Goal: Task Accomplishment & Management: Manage account settings

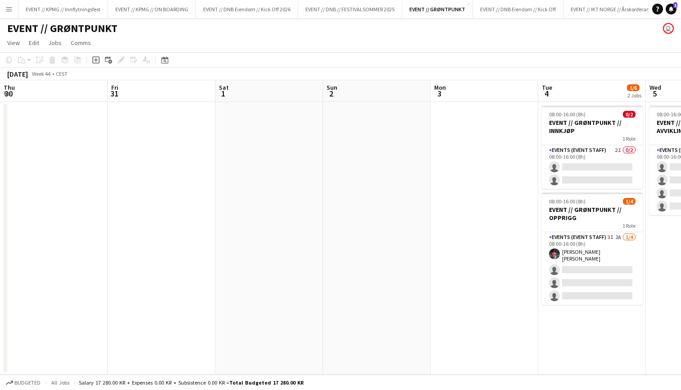
scroll to position [0, 332]
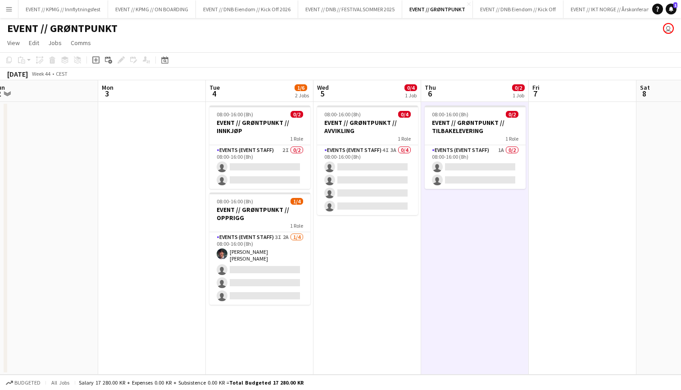
click at [9, 11] on app-icon "Menu" at bounding box center [8, 8] width 7 height 7
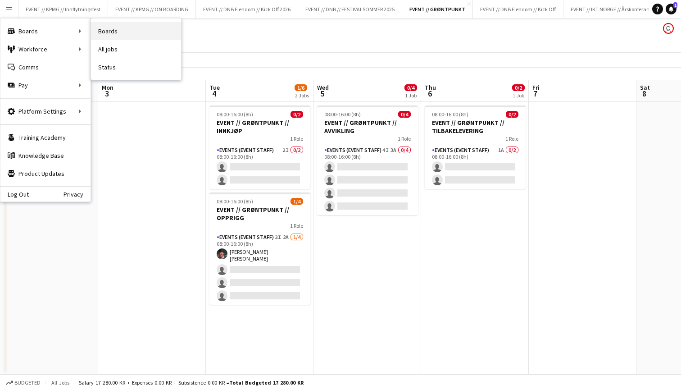
click at [127, 37] on link "Boards" at bounding box center [136, 31] width 90 height 18
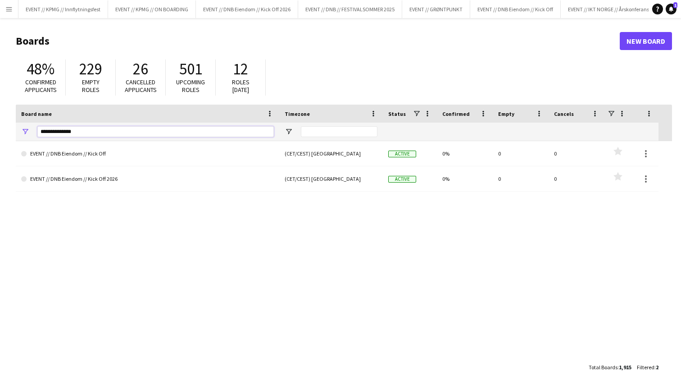
click at [161, 131] on input "**********" at bounding box center [155, 131] width 236 height 11
click at [162, 131] on input "**********" at bounding box center [155, 131] width 236 height 11
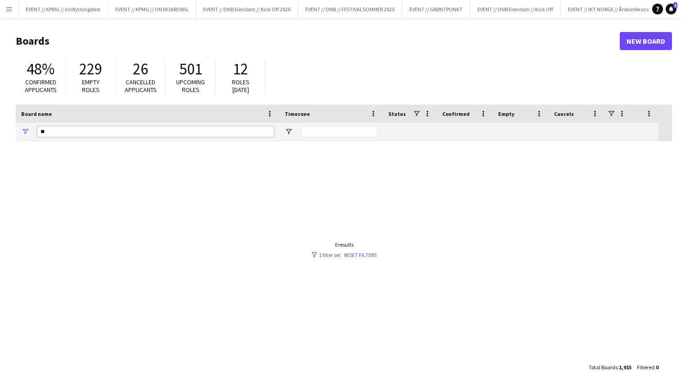
type input "*"
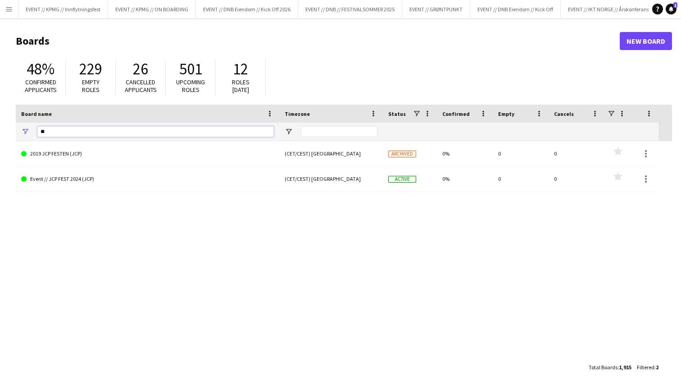
type input "*"
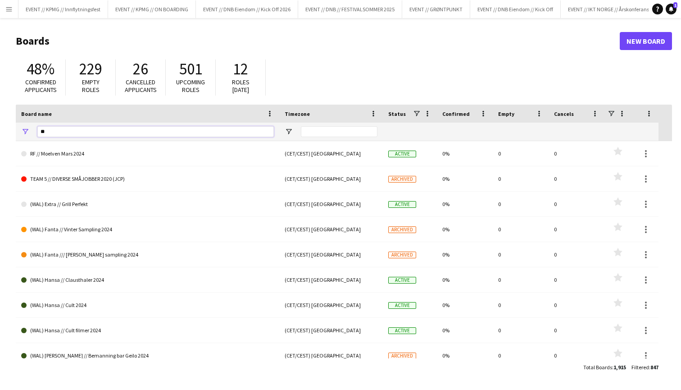
type input "*"
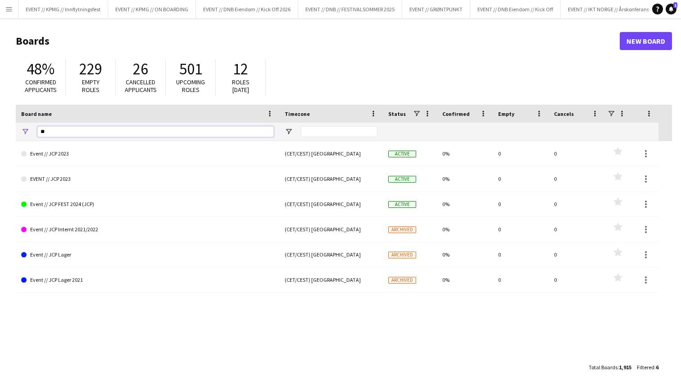
type input "*"
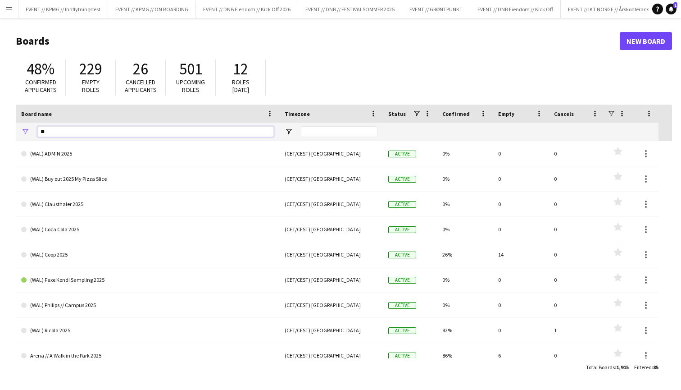
type input "*"
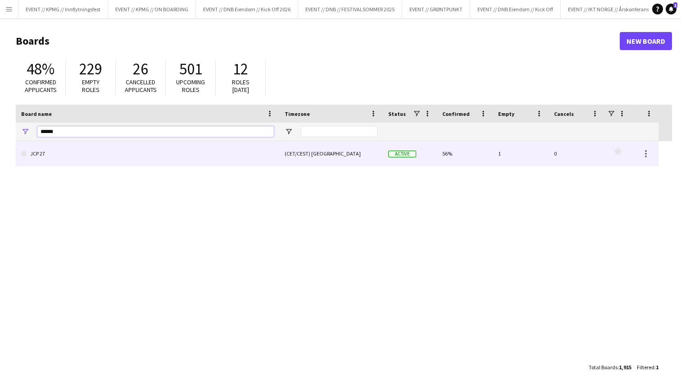
type input "******"
click at [124, 153] on link "JCP 27" at bounding box center [147, 153] width 253 height 25
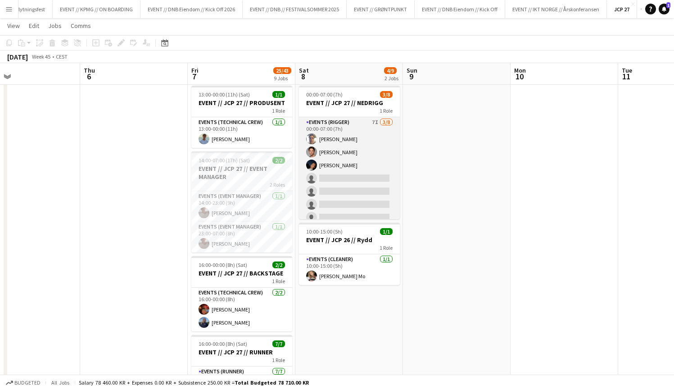
click at [357, 166] on app-card-role "Events (Rigger) 7I [DATE] 00:00-07:00 (7h) [PERSON_NAME] [PERSON_NAME] [PERSON_…" at bounding box center [349, 178] width 101 height 122
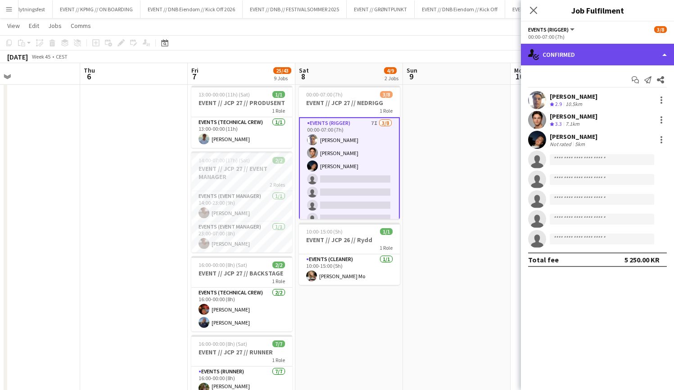
click at [609, 60] on div "single-neutral-actions-check-2 Confirmed" at bounding box center [597, 55] width 153 height 22
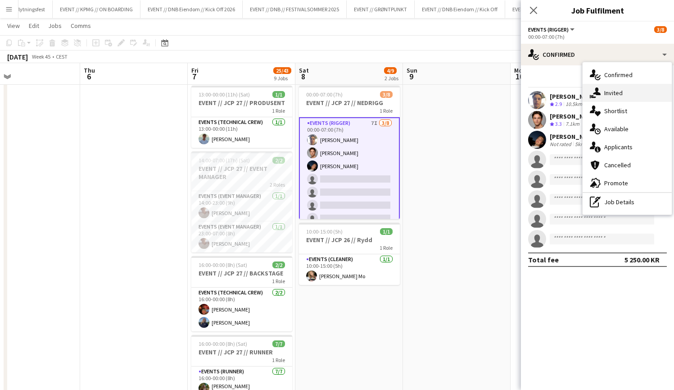
click at [617, 95] on div "single-neutral-actions-share-1 Invited" at bounding box center [627, 93] width 89 height 18
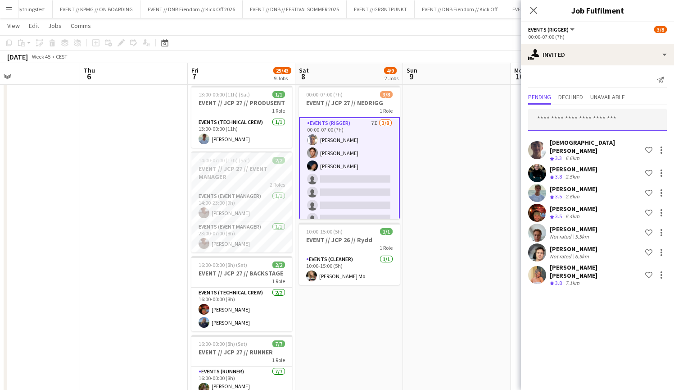
click at [586, 117] on input "text" at bounding box center [597, 120] width 139 height 23
type input "****"
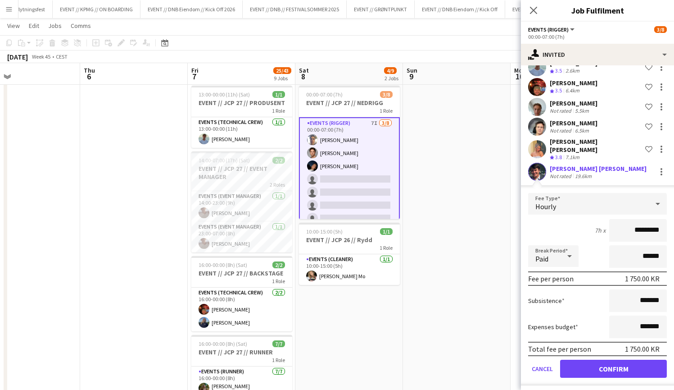
scroll to position [125, 0]
click at [619, 363] on button "Confirm" at bounding box center [613, 369] width 107 height 18
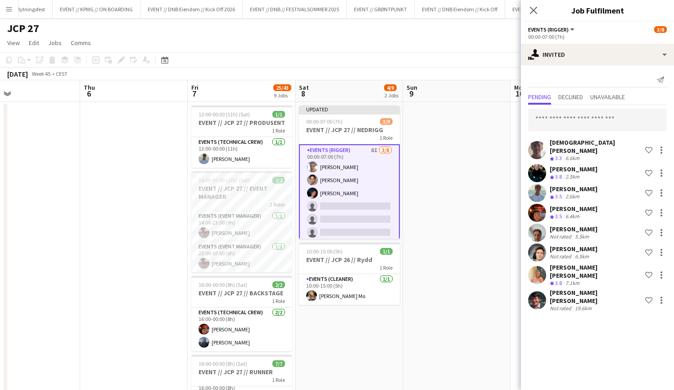
scroll to position [0, 0]
click at [355, 196] on app-card-role "Events (Rigger) 8I [DATE] 00:00-07:00 (7h) [PERSON_NAME] [PERSON_NAME] [PERSON_…" at bounding box center [349, 206] width 101 height 124
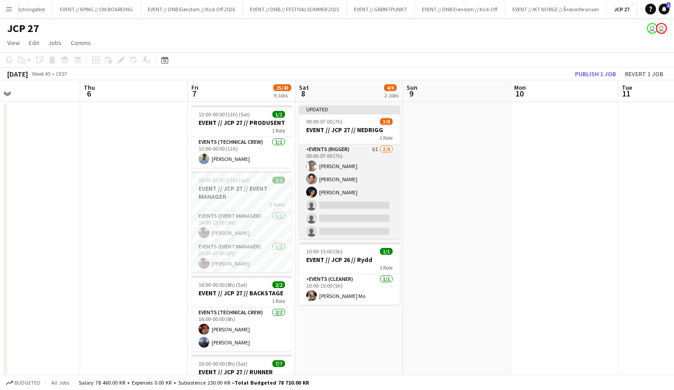
click at [355, 196] on app-card-role "Events (Rigger) 8I [DATE] 00:00-07:00 (7h) [PERSON_NAME] [PERSON_NAME] [PERSON_…" at bounding box center [349, 205] width 101 height 122
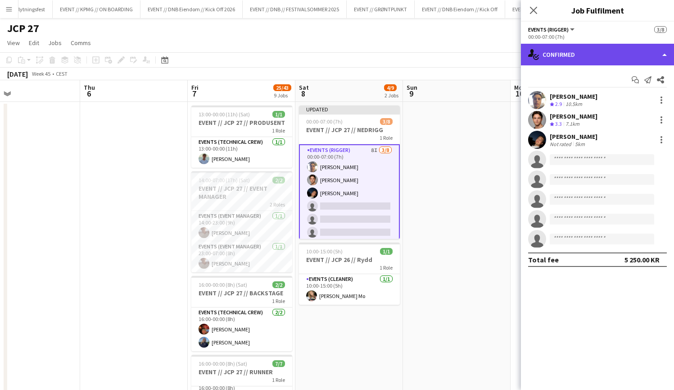
click at [608, 56] on div "single-neutral-actions-check-2 Confirmed" at bounding box center [597, 55] width 153 height 22
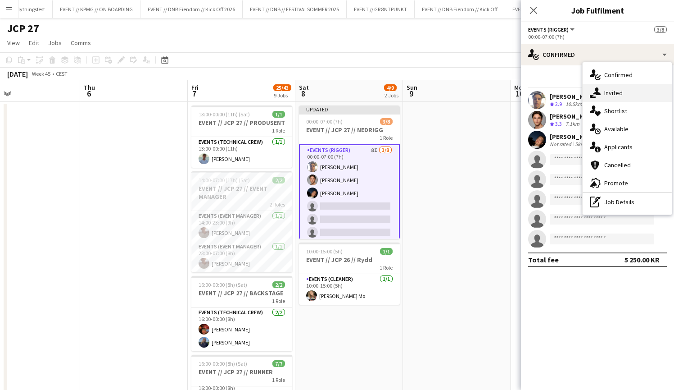
click at [630, 98] on div "single-neutral-actions-share-1 Invited" at bounding box center [627, 93] width 89 height 18
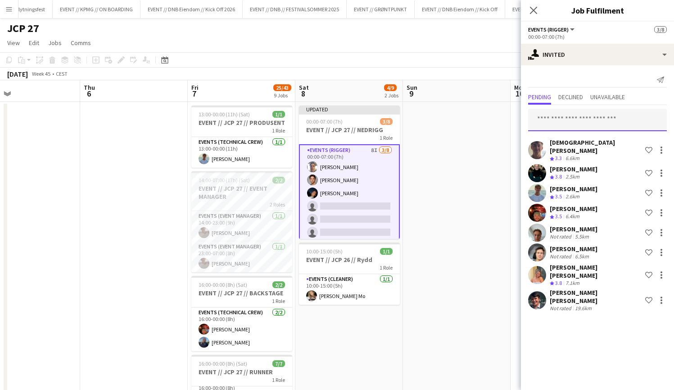
click at [598, 116] on input "text" at bounding box center [597, 120] width 139 height 23
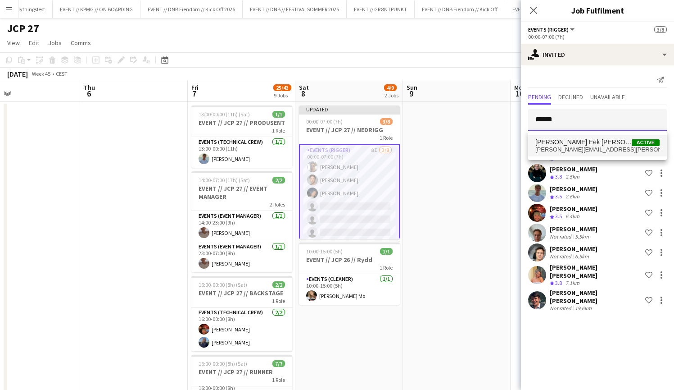
type input "******"
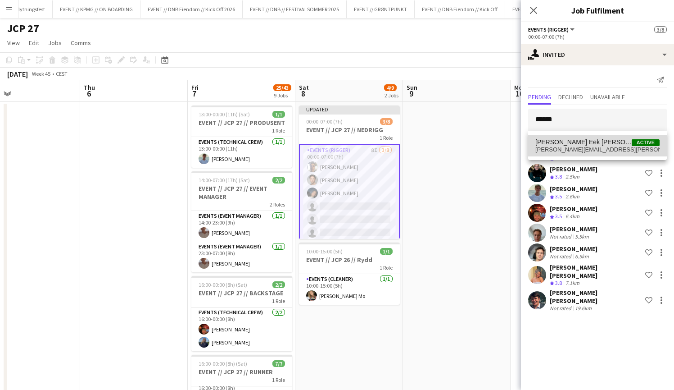
click at [546, 146] on span "[PERSON_NAME][EMAIL_ADDRESS][PERSON_NAME][DOMAIN_NAME]" at bounding box center [598, 149] width 124 height 7
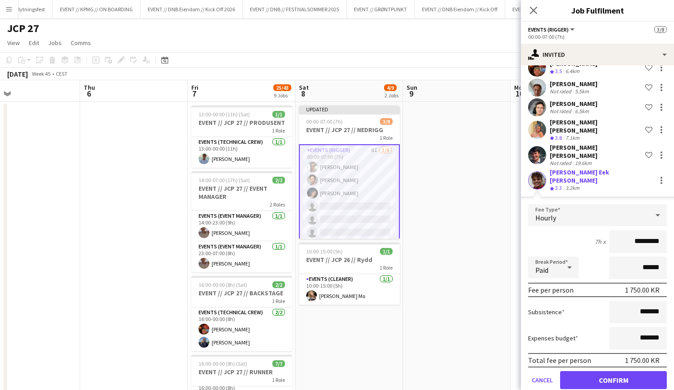
scroll to position [145, 0]
click at [618, 371] on button "Confirm" at bounding box center [613, 380] width 107 height 18
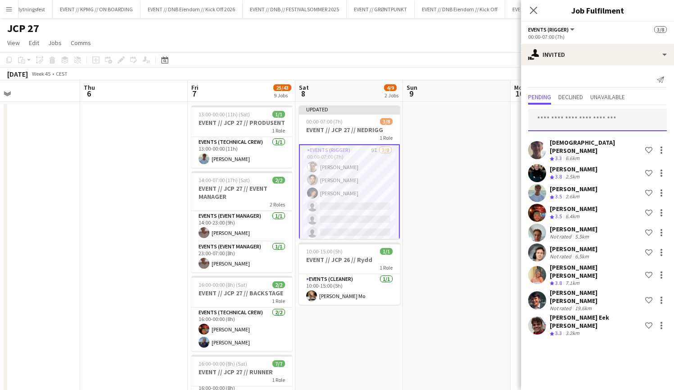
click at [615, 125] on input "text" at bounding box center [597, 120] width 139 height 23
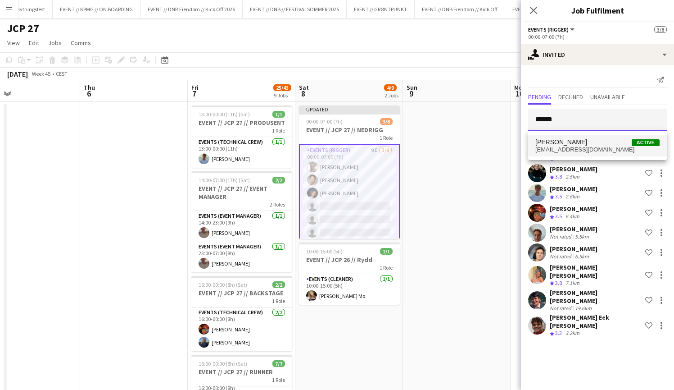
type input "******"
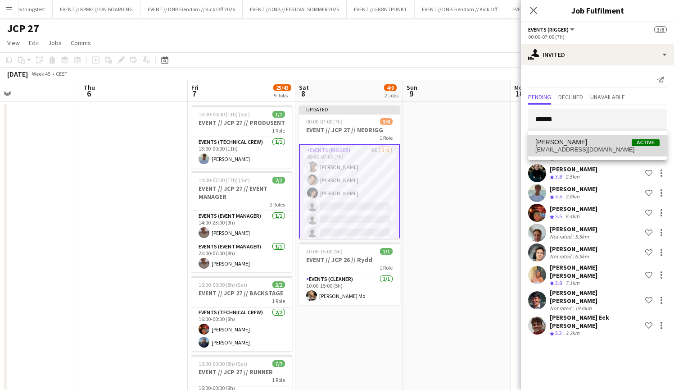
click at [616, 145] on span "[PERSON_NAME] Active" at bounding box center [598, 142] width 124 height 8
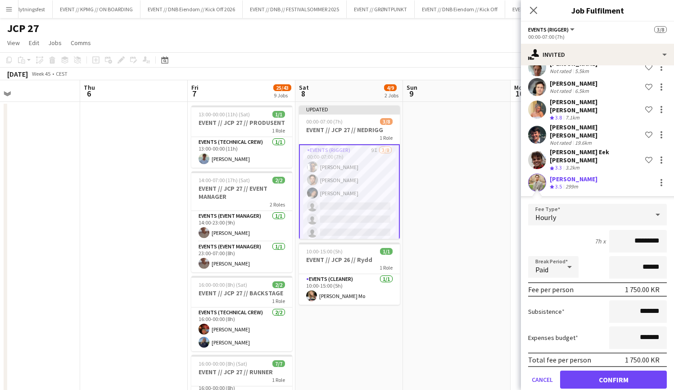
scroll to position [164, 0]
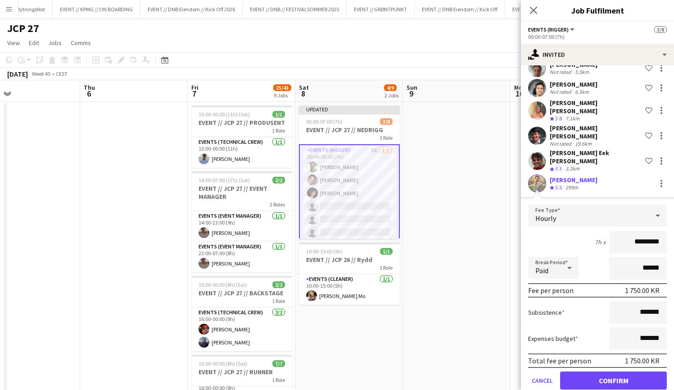
click at [618, 371] on button "Confirm" at bounding box center [613, 380] width 107 height 18
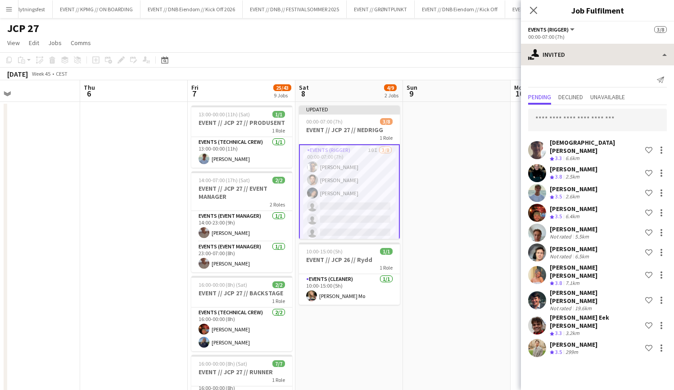
scroll to position [0, 0]
click at [581, 121] on input "text" at bounding box center [597, 120] width 139 height 23
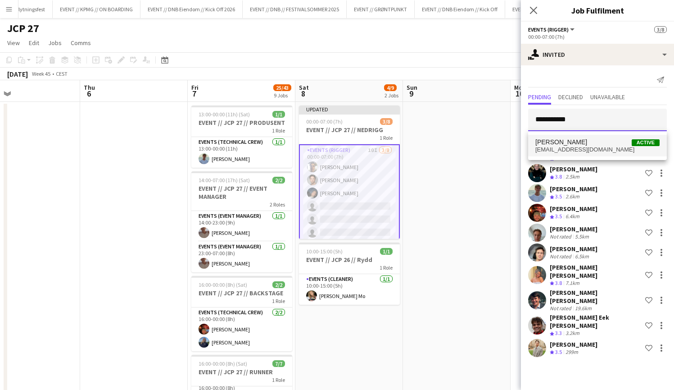
type input "**********"
click at [587, 151] on span "[EMAIL_ADDRESS][DOMAIN_NAME]" at bounding box center [598, 149] width 124 height 7
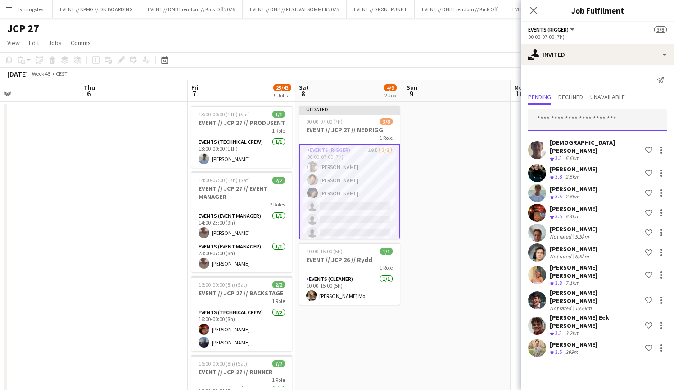
click at [555, 116] on input "text" at bounding box center [597, 120] width 139 height 23
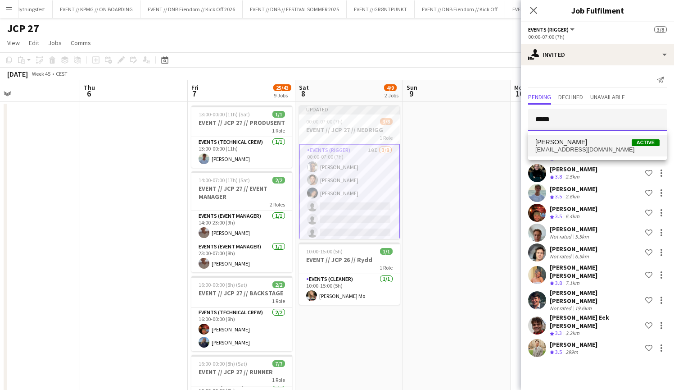
type input "*****"
click at [560, 145] on span "[PERSON_NAME]" at bounding box center [562, 142] width 52 height 8
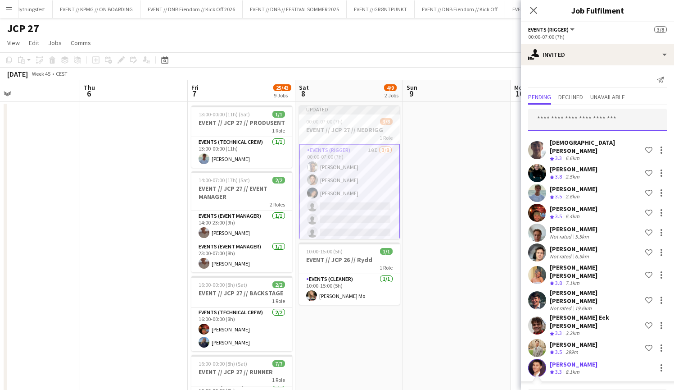
click at [581, 123] on input "text" at bounding box center [597, 120] width 139 height 23
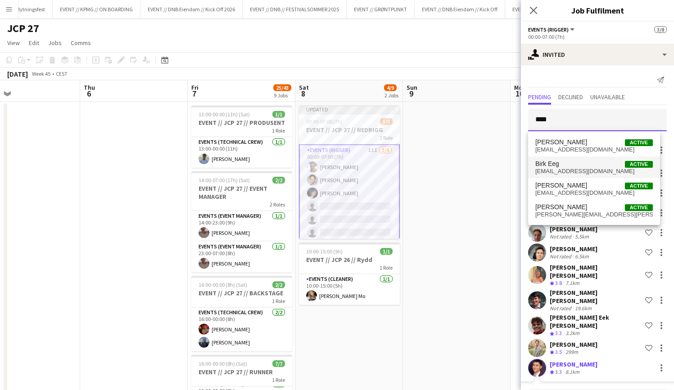
type input "****"
click at [590, 167] on span "[PERSON_NAME] Eeg Active" at bounding box center [595, 164] width 118 height 8
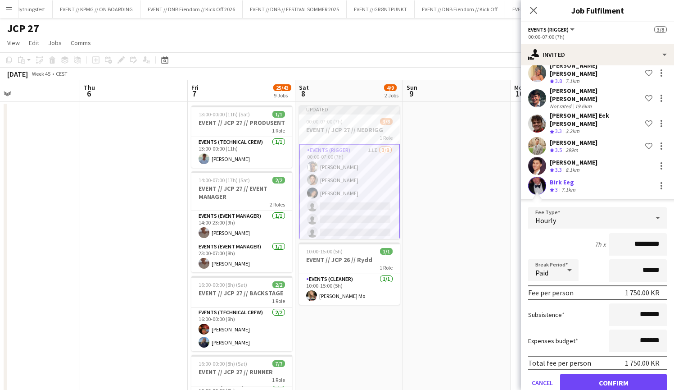
click at [609, 373] on button "Confirm" at bounding box center [613, 382] width 107 height 18
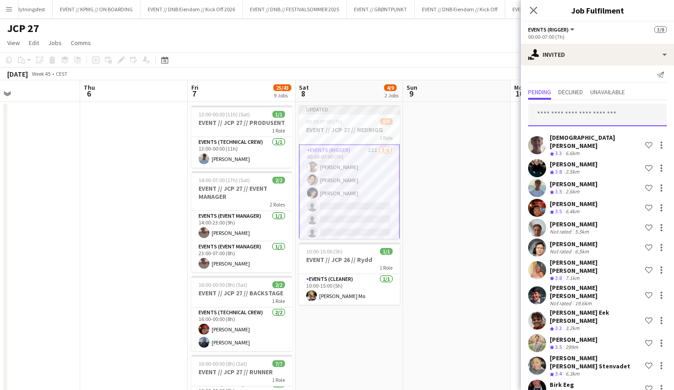
click at [578, 120] on input "text" at bounding box center [597, 115] width 139 height 23
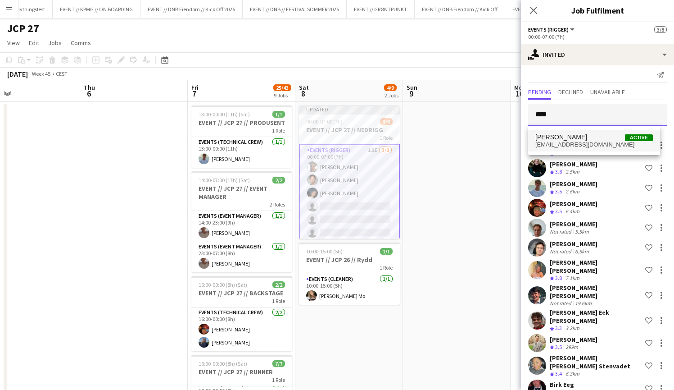
type input "****"
click at [583, 142] on span "[EMAIL_ADDRESS][DOMAIN_NAME]" at bounding box center [595, 144] width 118 height 7
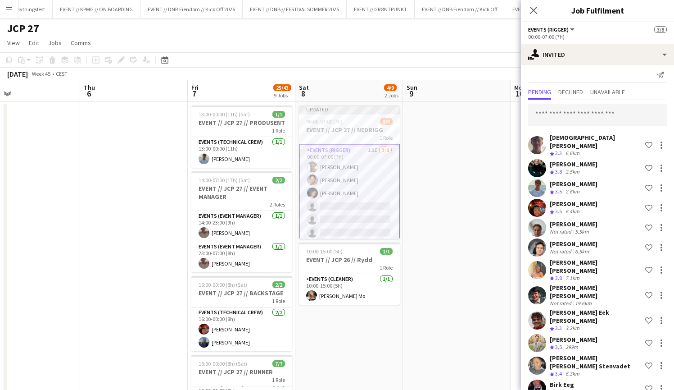
scroll to position [227, 0]
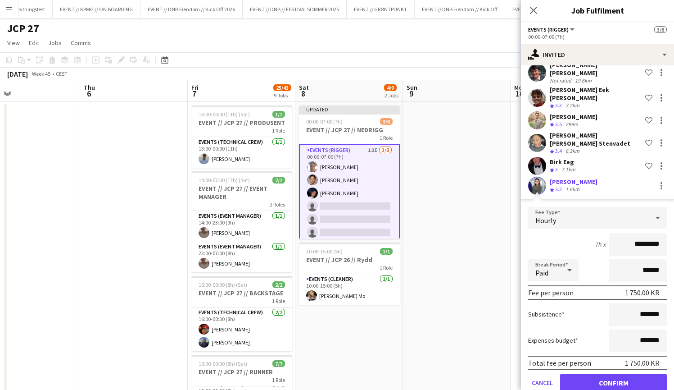
click at [619, 373] on button "Confirm" at bounding box center [613, 382] width 107 height 18
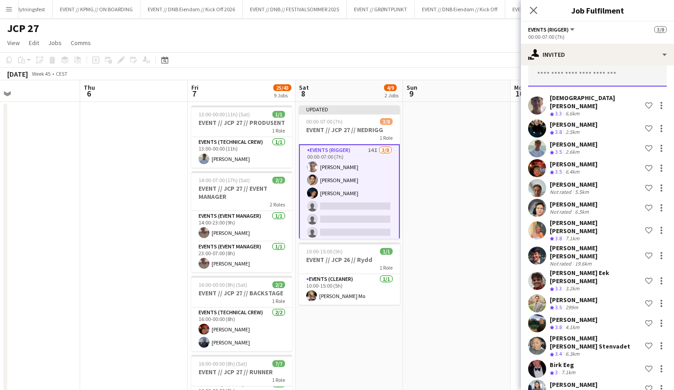
click at [582, 79] on input "text" at bounding box center [597, 75] width 139 height 23
type input "*****"
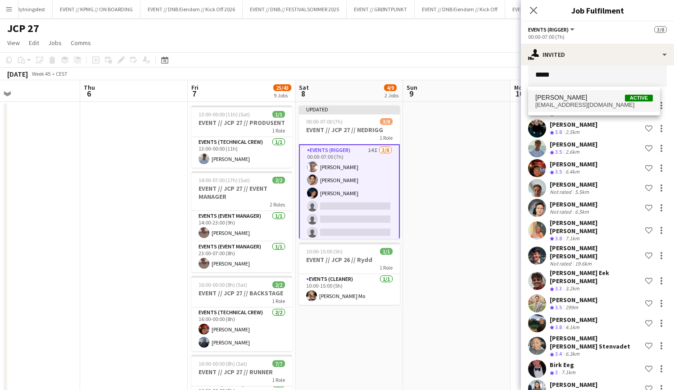
click at [590, 100] on span "[PERSON_NAME] Active" at bounding box center [595, 98] width 118 height 8
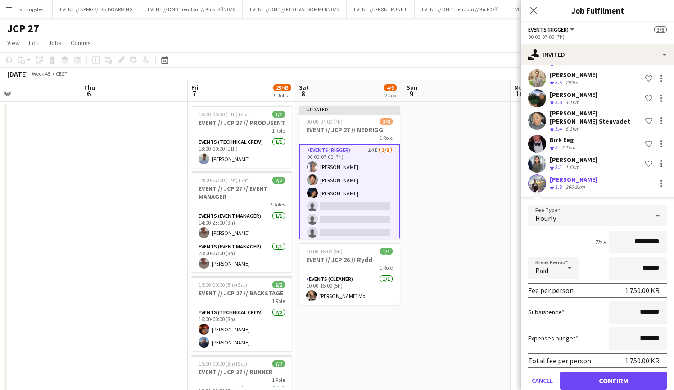
scroll to position [269, 0]
click at [596, 175] on div "[PERSON_NAME] Crew rating 3.8 390.3km" at bounding box center [597, 184] width 153 height 18
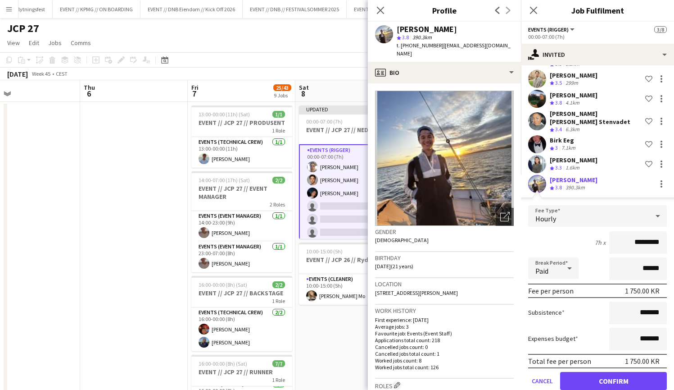
click at [596, 372] on button "Confirm" at bounding box center [613, 381] width 107 height 18
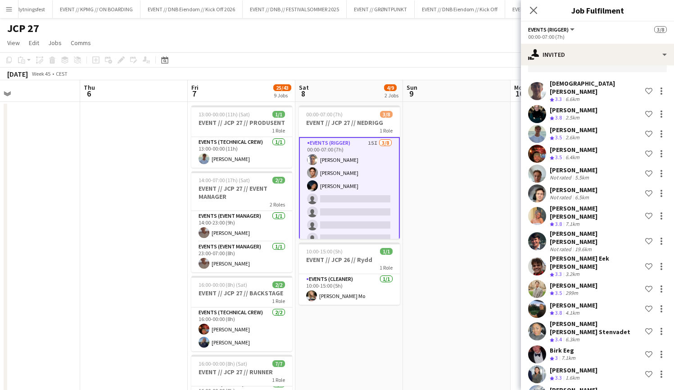
scroll to position [5, 0]
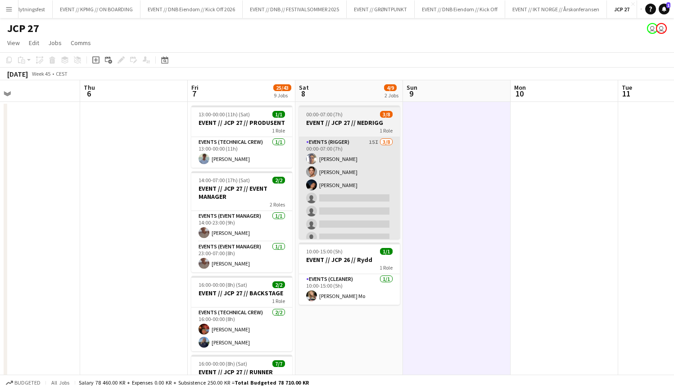
click at [374, 199] on app-card-role "Events (Rigger) 15I [DATE] 00:00-07:00 (7h) [PERSON_NAME] [PERSON_NAME] [PERSON…" at bounding box center [349, 198] width 101 height 122
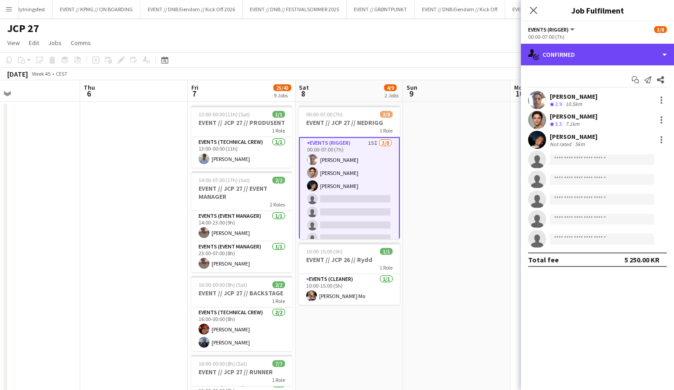
click at [620, 64] on div "single-neutral-actions-check-2 Confirmed" at bounding box center [597, 55] width 153 height 22
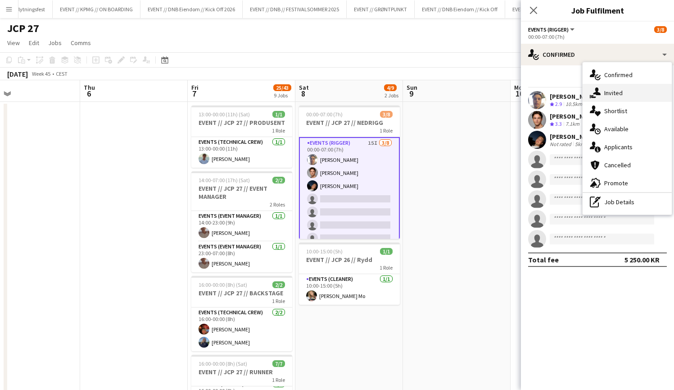
click at [634, 95] on div "single-neutral-actions-share-1 Invited" at bounding box center [627, 93] width 89 height 18
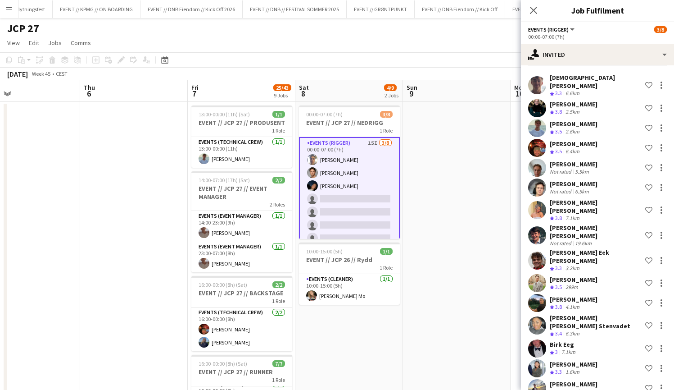
scroll to position [64, 0]
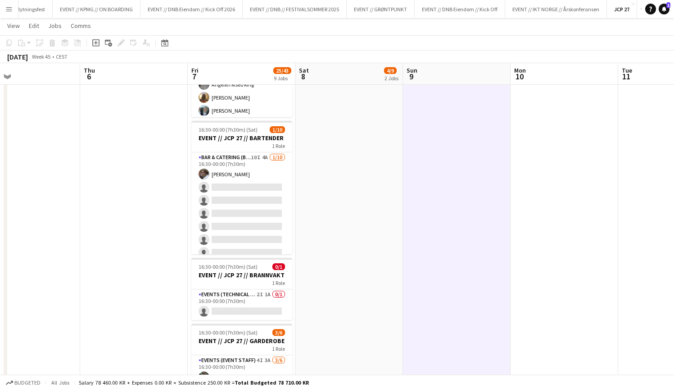
scroll to position [643, 0]
click at [395, 12] on button "EVENT // GRØNTPUNKT Close" at bounding box center [381, 9] width 68 height 18
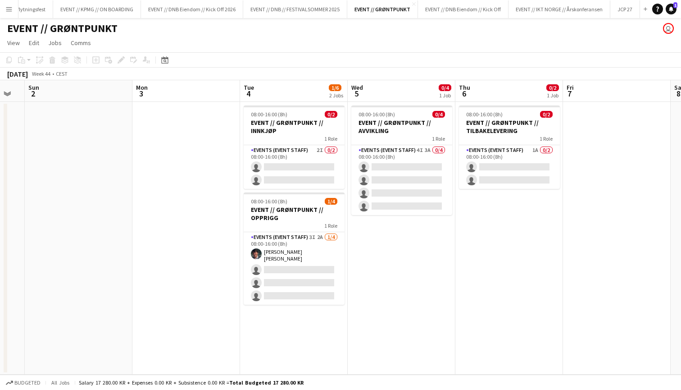
scroll to position [0, 308]
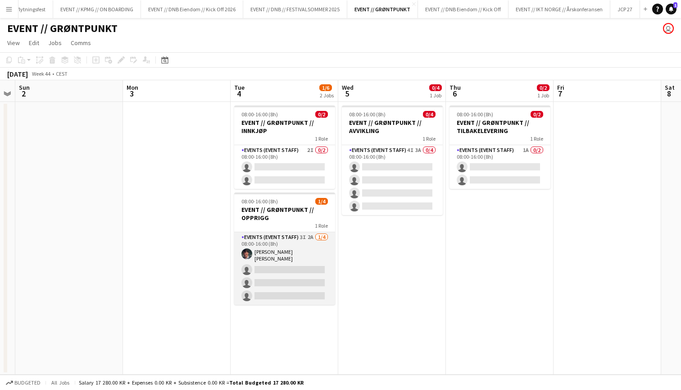
click at [306, 246] on app-card-role "Events (Event Staff) 3I 2A [DATE] 08:00-16:00 (8h) [PERSON_NAME] [PERSON_NAME] …" at bounding box center [284, 268] width 101 height 73
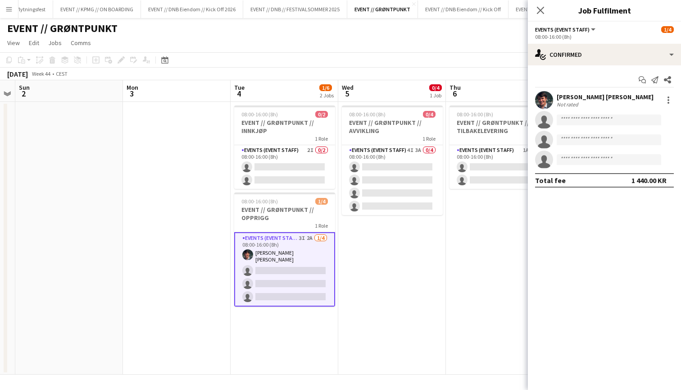
click at [581, 98] on div "[PERSON_NAME] [PERSON_NAME]" at bounding box center [605, 97] width 97 height 8
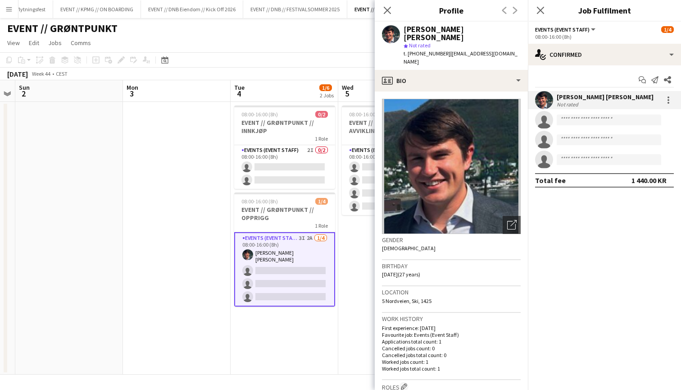
click at [200, 187] on app-date-cell at bounding box center [177, 238] width 108 height 273
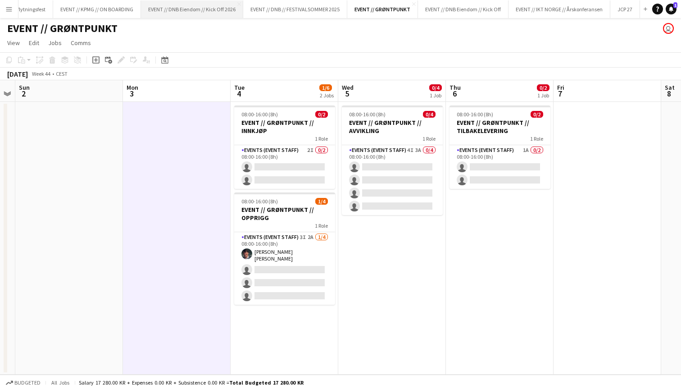
click at [174, 7] on button "EVENT // DNB Eiendom // Kick Off 2026 Close" at bounding box center [192, 9] width 102 height 18
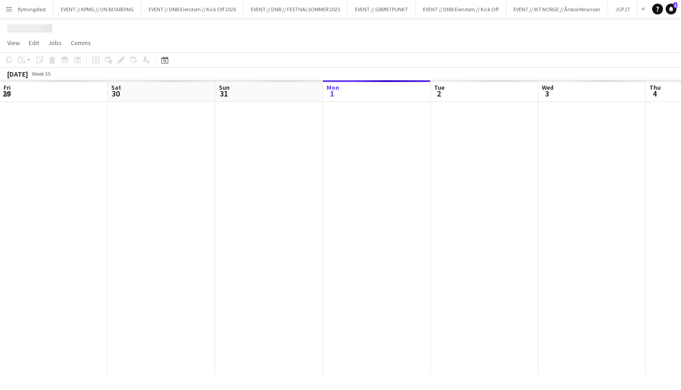
scroll to position [0, 215]
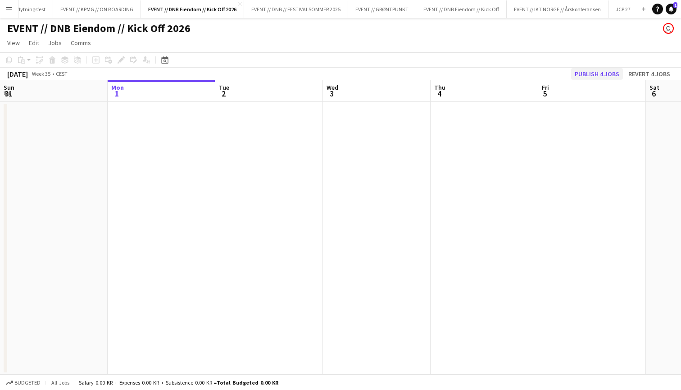
click at [608, 72] on button "Publish 4 jobs" at bounding box center [597, 74] width 52 height 12
click at [378, 11] on button "EVENT // GRØNTPUNKT Close" at bounding box center [382, 9] width 68 height 18
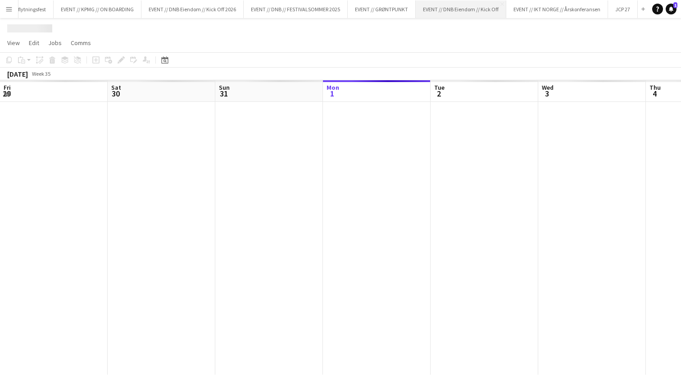
scroll to position [0, 215]
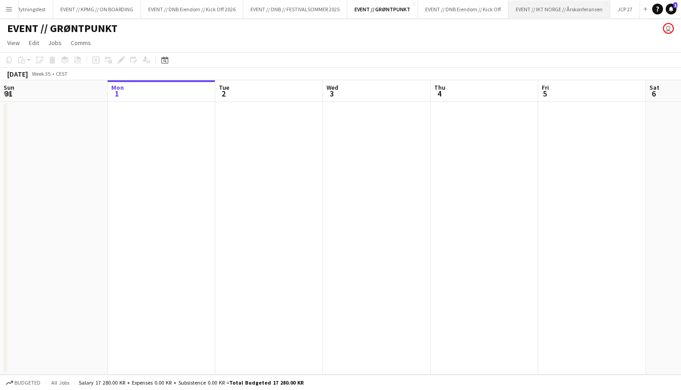
click at [563, 11] on button "EVENT // IKT NORGE // Årskonferansen Close" at bounding box center [560, 9] width 102 height 18
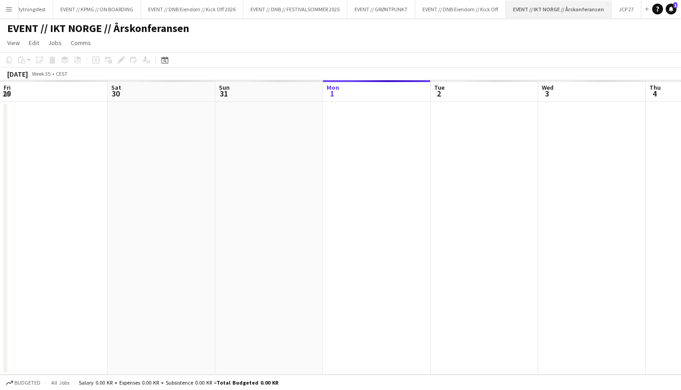
scroll to position [0, 215]
click at [606, 5] on app-icon "Close" at bounding box center [608, 4] width 4 height 4
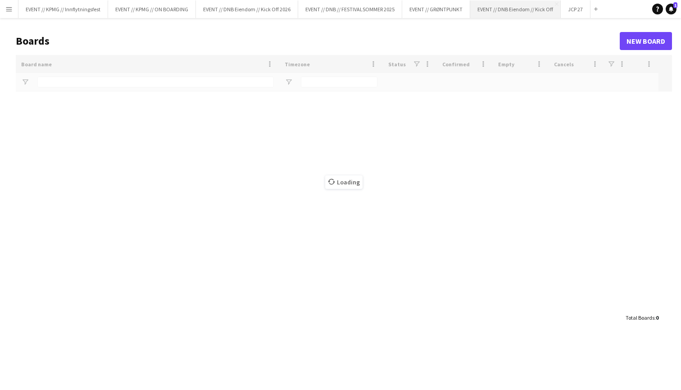
type input "******"
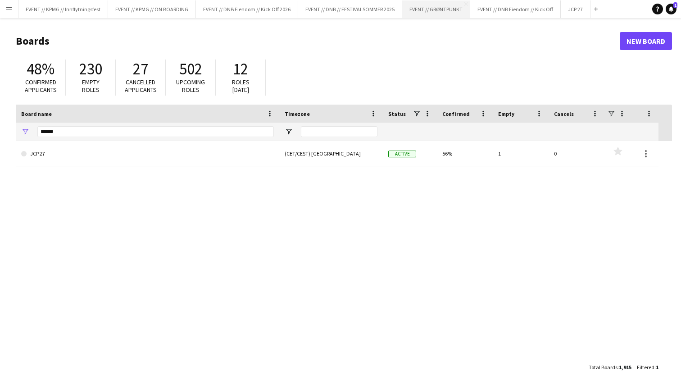
click at [444, 12] on button "EVENT // GRØNTPUNKT Close" at bounding box center [436, 9] width 68 height 18
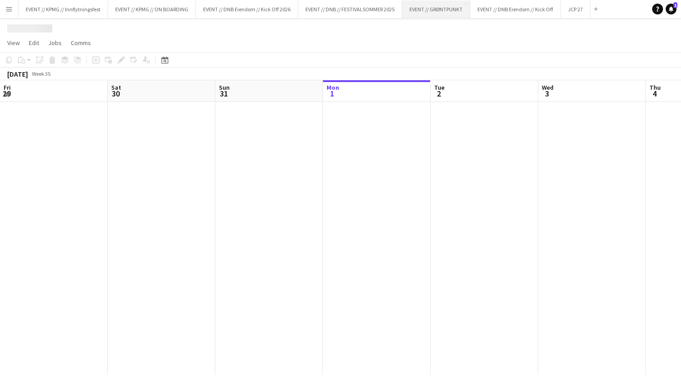
scroll to position [0, 215]
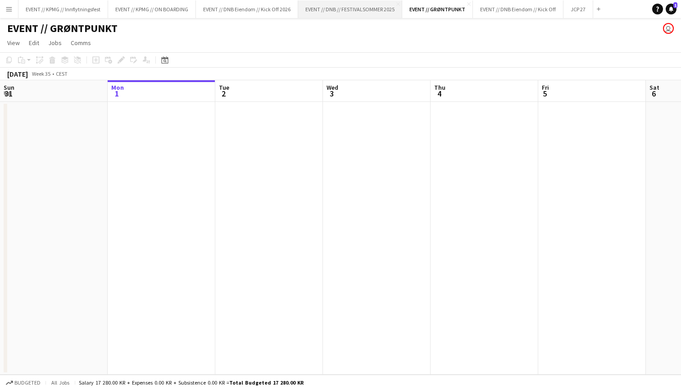
click at [355, 13] on button "EVENT // DNB // FESTIVALSOMMER 2025 Close" at bounding box center [350, 9] width 104 height 18
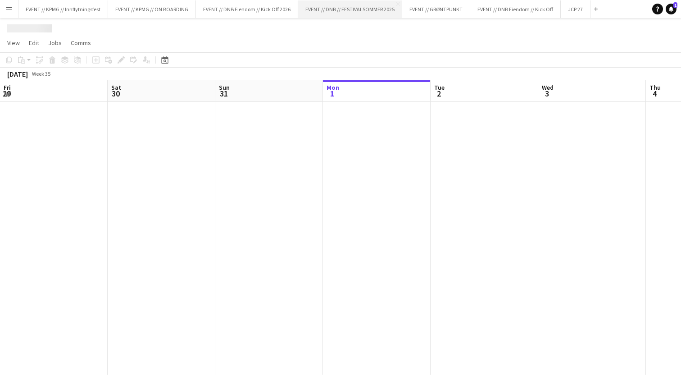
scroll to position [0, 215]
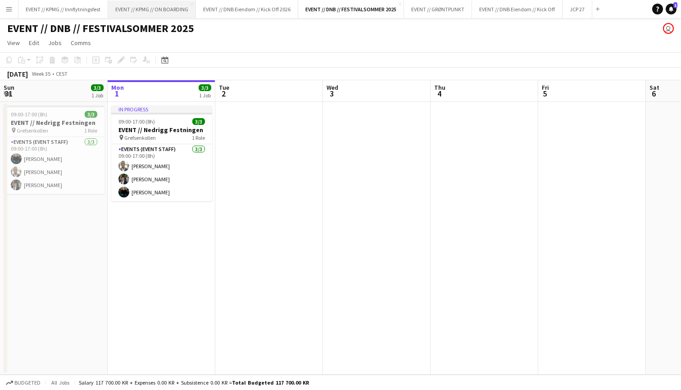
click at [152, 9] on button "EVENT // KPMG // ON BOARDING Close" at bounding box center [152, 9] width 88 height 18
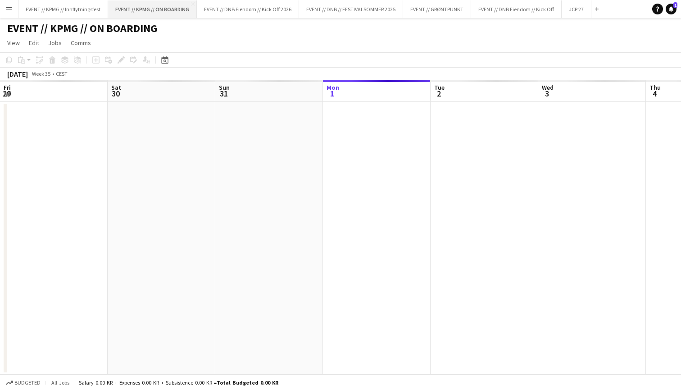
scroll to position [0, 215]
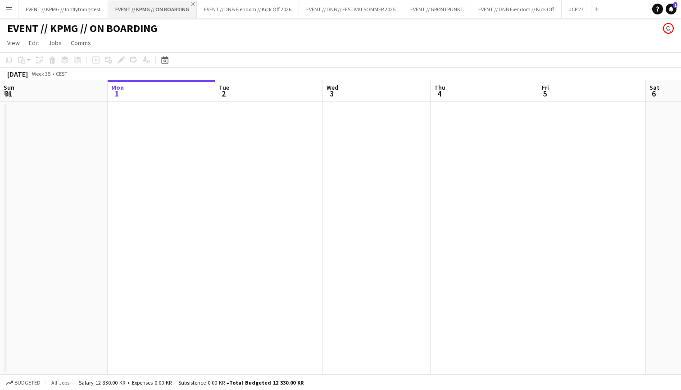
click at [192, 5] on app-icon "Close" at bounding box center [193, 4] width 4 height 4
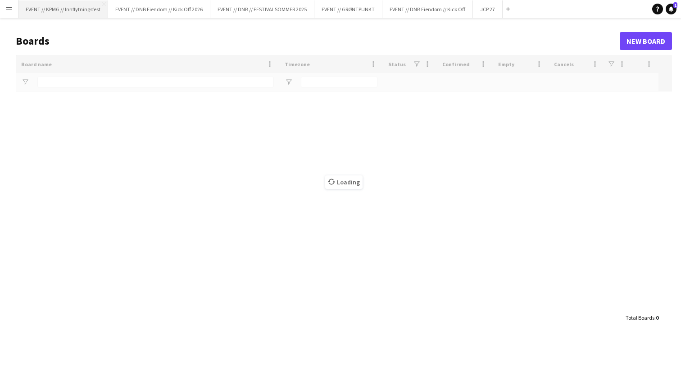
type input "******"
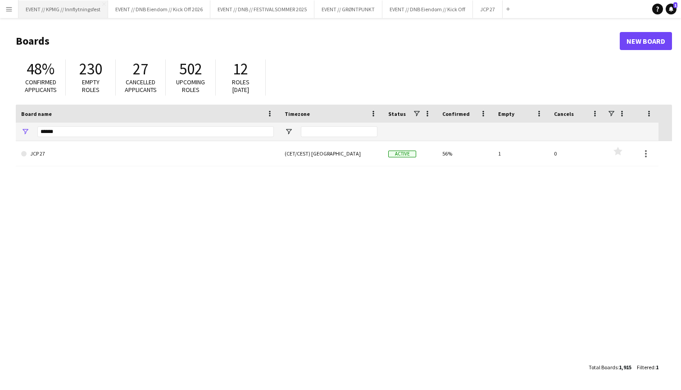
click at [87, 5] on button "EVENT // KPMG // Innflytningsfest Close" at bounding box center [63, 9] width 90 height 18
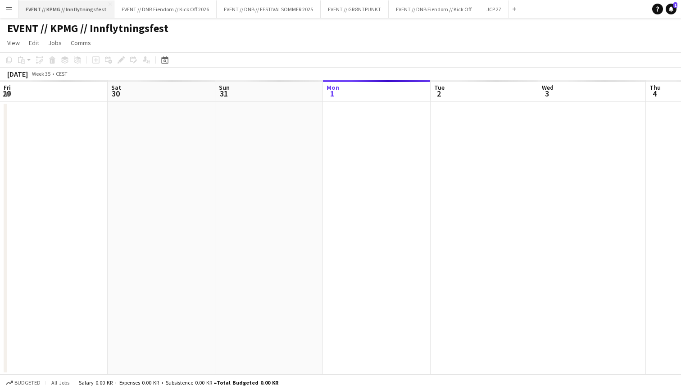
scroll to position [0, 215]
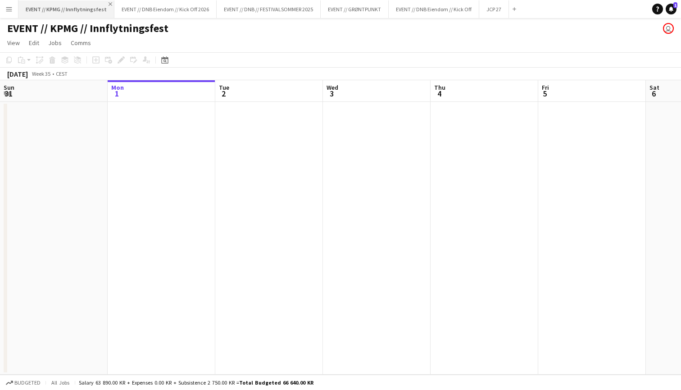
click at [109, 5] on app-icon "Close" at bounding box center [111, 4] width 4 height 4
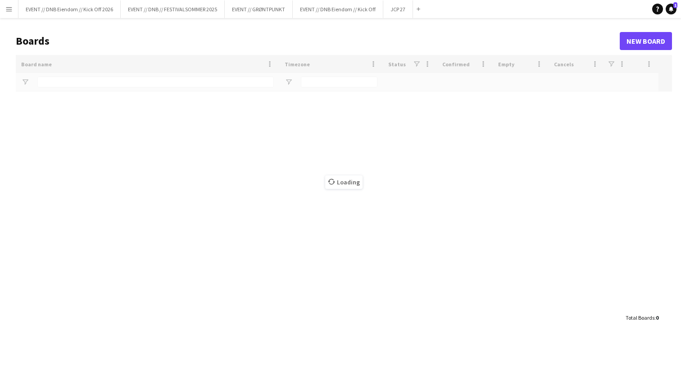
type input "******"
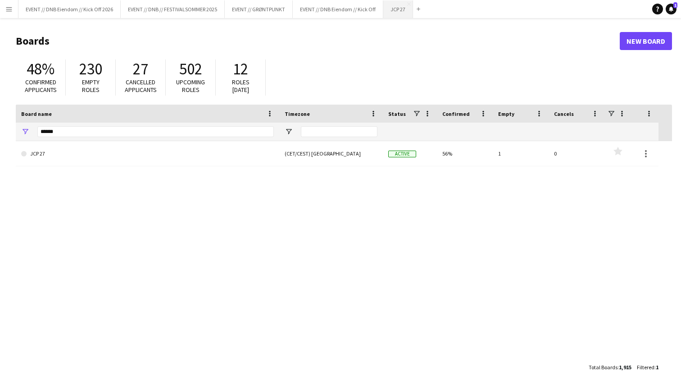
click at [400, 10] on button "JCP 27 Close" at bounding box center [398, 9] width 30 height 18
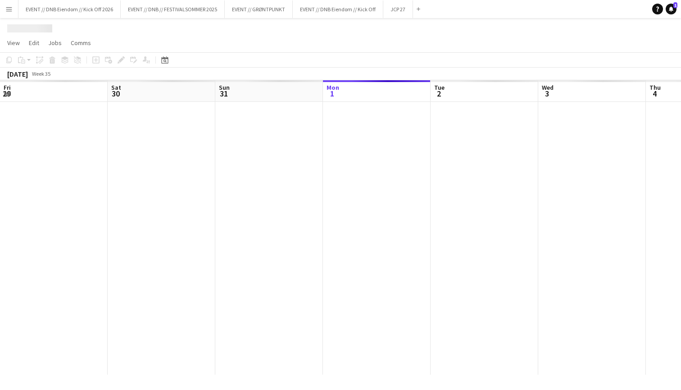
scroll to position [0, 215]
